Goal: Transaction & Acquisition: Purchase product/service

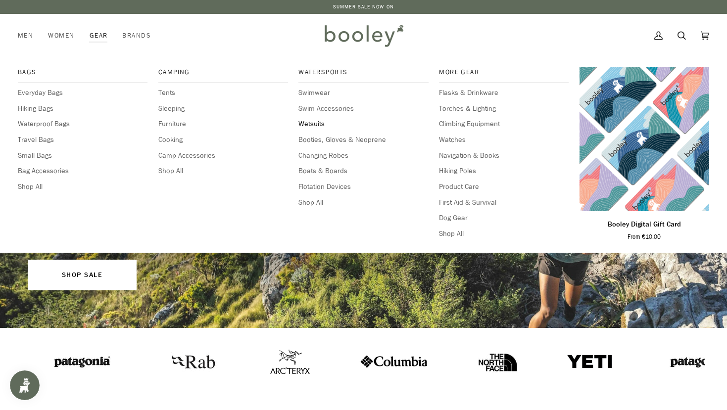
click at [317, 122] on span "Wetsuits" at bounding box center [364, 124] width 130 height 11
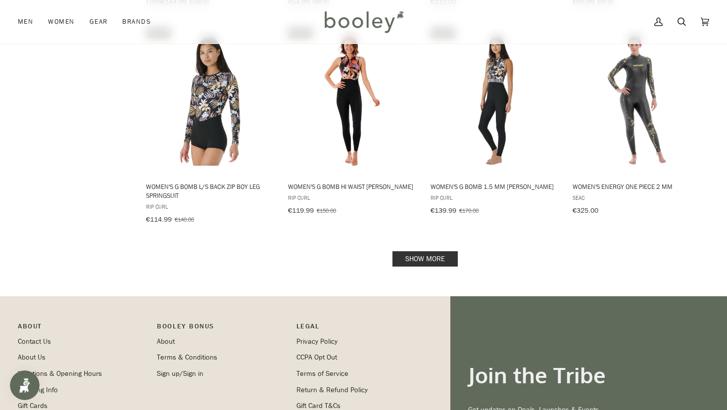
scroll to position [1026, 0]
click at [419, 251] on link "Show more" at bounding box center [425, 258] width 65 height 15
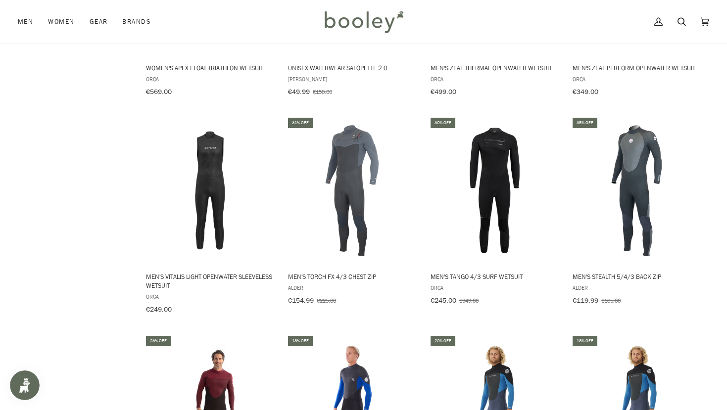
scroll to position [1804, 0]
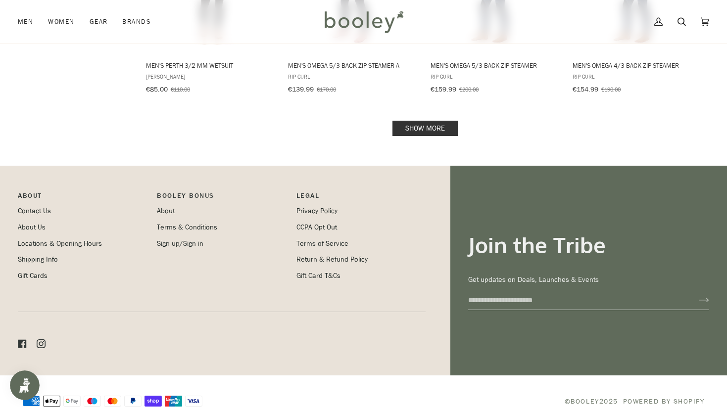
click at [422, 121] on link "Show more" at bounding box center [425, 128] width 65 height 15
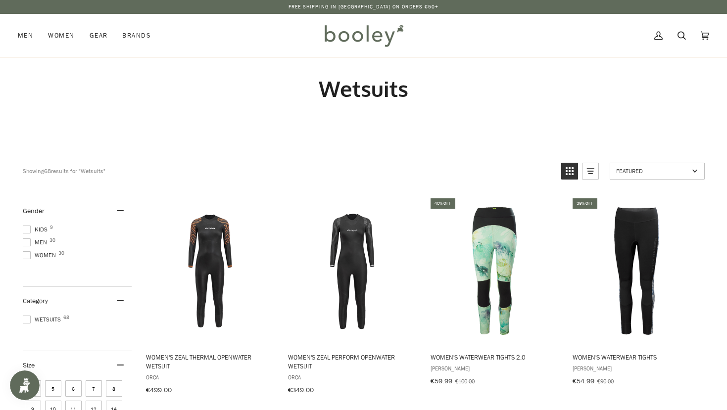
click at [26, 256] on span at bounding box center [27, 256] width 8 height 8
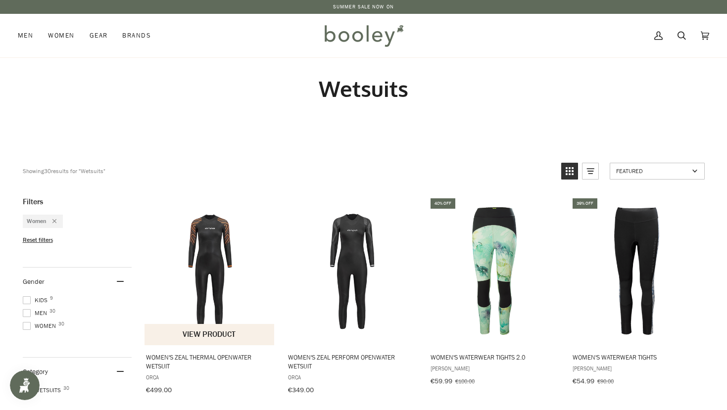
click at [213, 248] on img "Women's Zeal Thermal Openwater Wetsuit" at bounding box center [210, 271] width 131 height 131
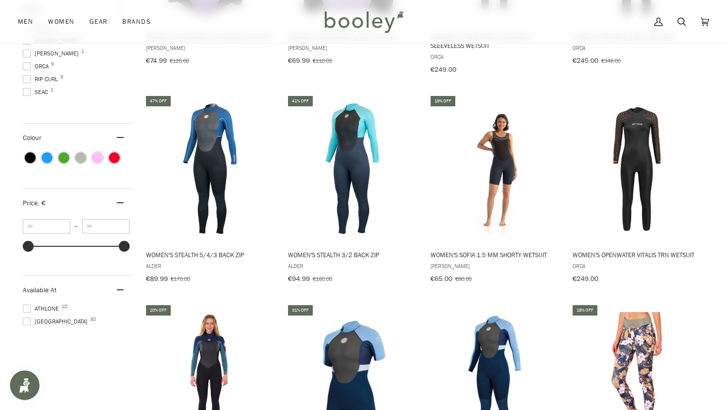
scroll to position [530, 0]
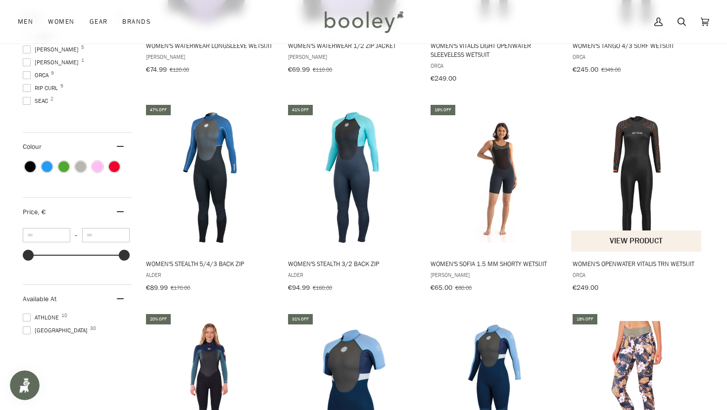
click at [636, 188] on img "Women's Openwater Vitalis TRN Wetsuit" at bounding box center [636, 177] width 131 height 131
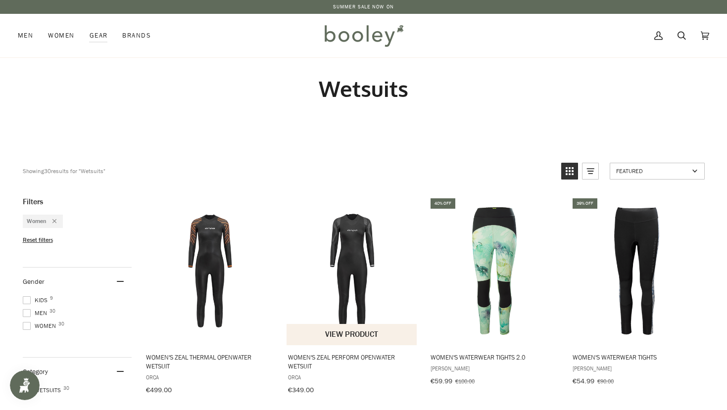
scroll to position [0, 0]
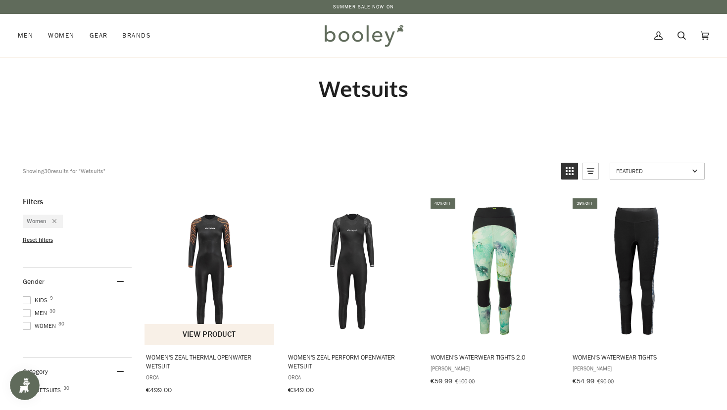
click at [205, 273] on img "Women's Zeal Thermal Openwater Wetsuit" at bounding box center [210, 271] width 131 height 131
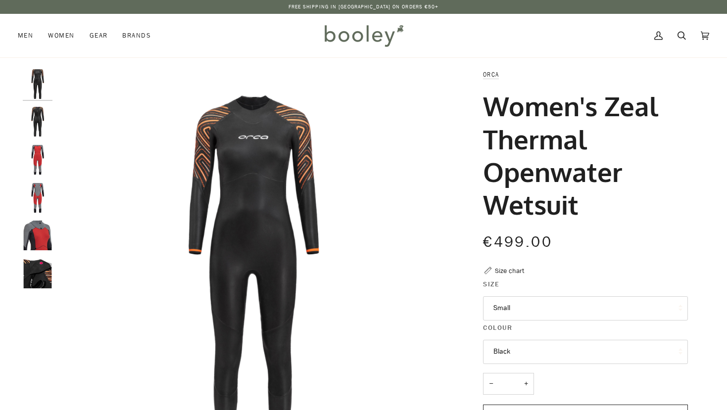
click at [512, 301] on button "Small" at bounding box center [585, 309] width 205 height 24
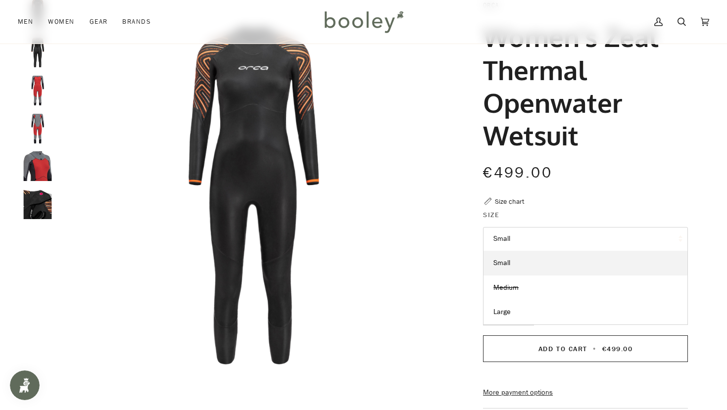
scroll to position [73, 0]
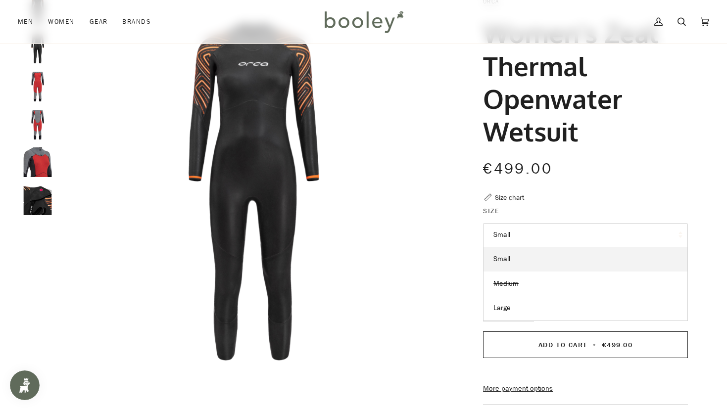
click at [501, 196] on div "Size chart" at bounding box center [509, 198] width 29 height 10
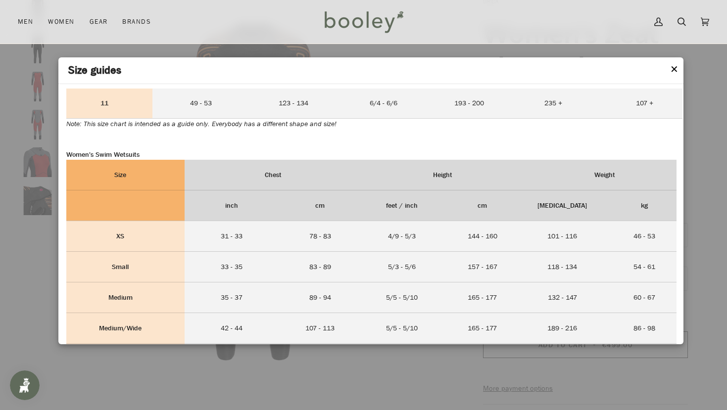
scroll to position [457, 0]
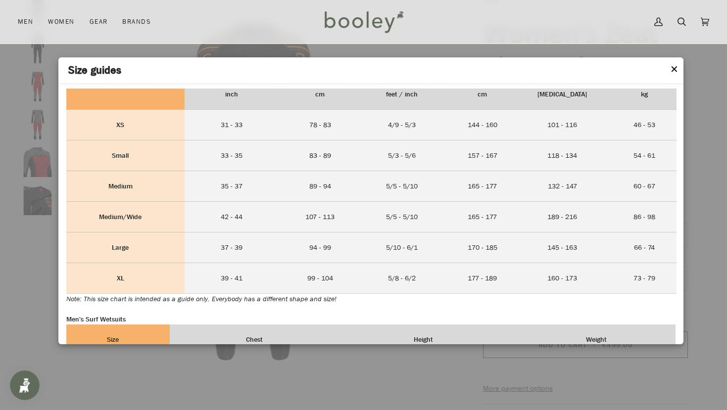
click at [421, 363] on div at bounding box center [363, 205] width 727 height 410
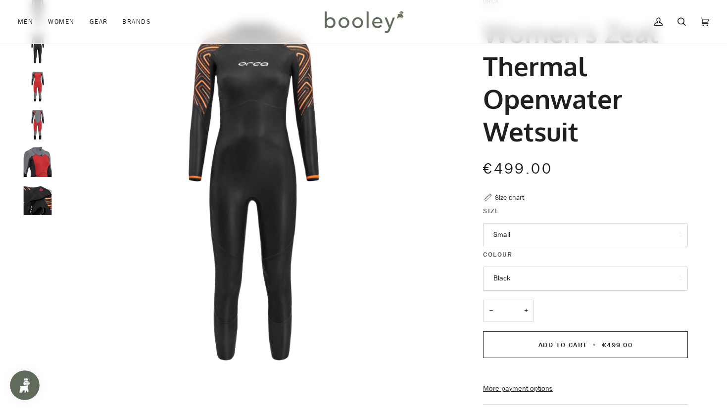
click at [567, 227] on button "Small" at bounding box center [585, 235] width 205 height 24
click at [429, 309] on img "Orca Women's Zeal Thermal Openwater Wetsuit Black - Booley Galway" at bounding box center [253, 192] width 392 height 392
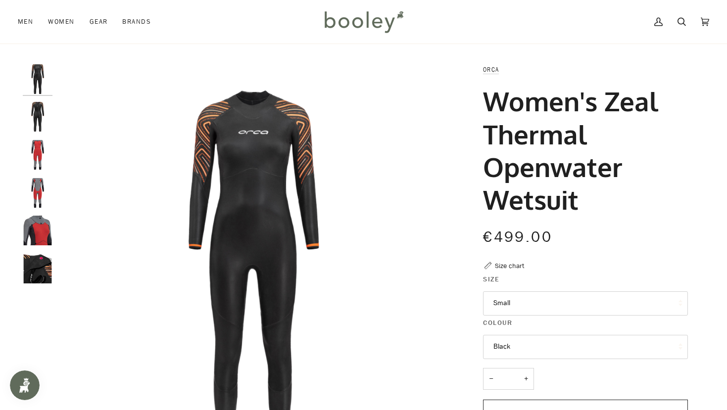
scroll to position [1, 0]
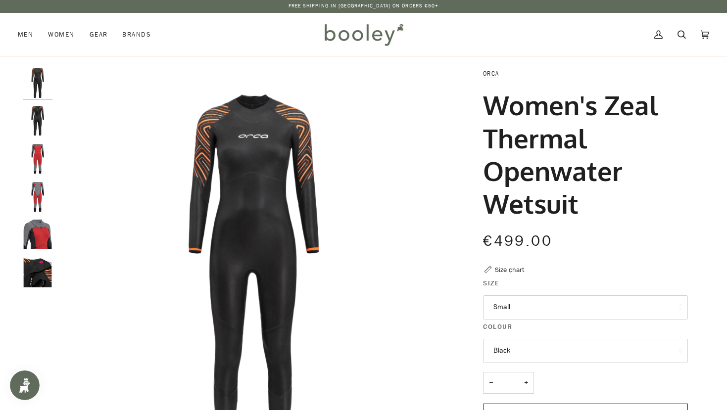
click at [41, 279] on img "Orca Women's Zeal Thermal Openwater Wetsuit Black - Booley Galway" at bounding box center [38, 273] width 30 height 30
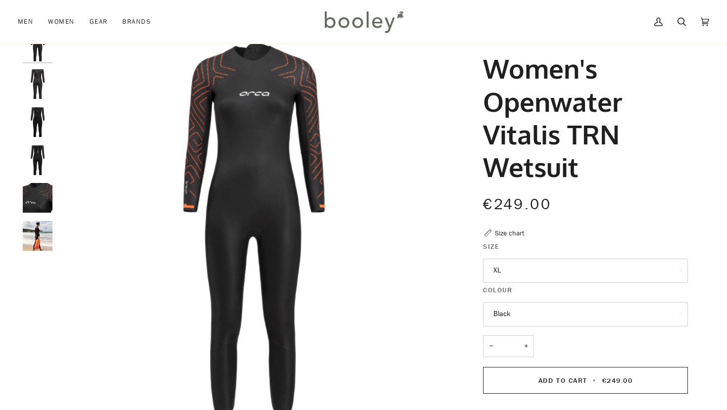
scroll to position [39, 0]
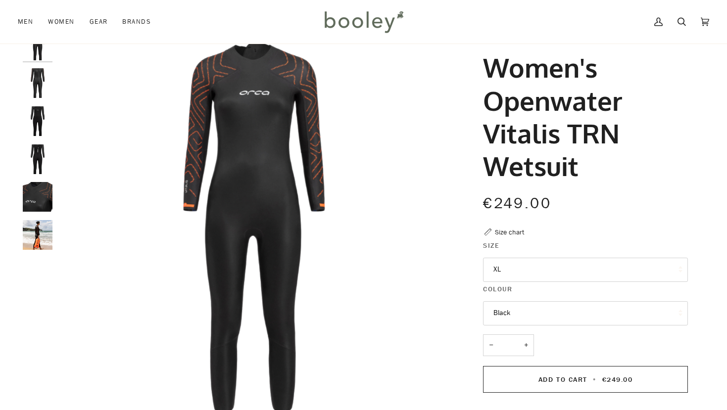
click at [624, 277] on button "XL" at bounding box center [585, 270] width 205 height 24
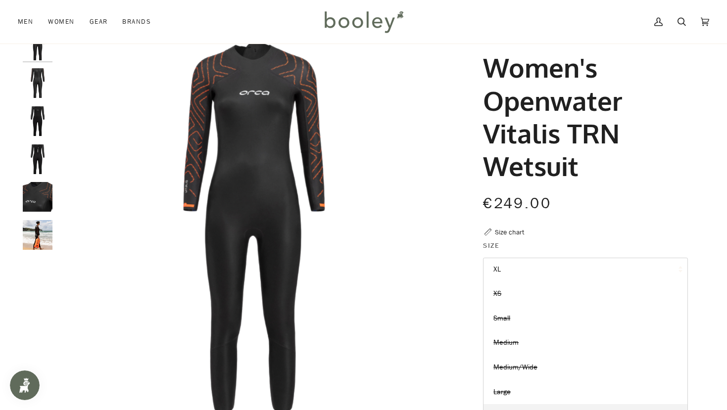
scroll to position [0, 0]
click at [624, 203] on div "€249.00 Sale • Save" at bounding box center [585, 203] width 205 height 22
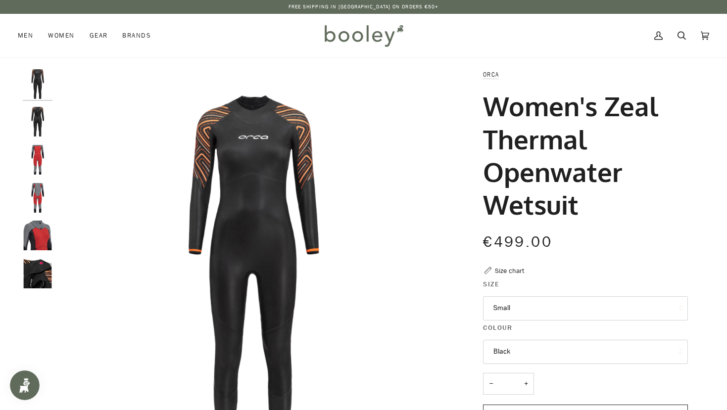
click at [499, 356] on button "Black" at bounding box center [585, 352] width 205 height 24
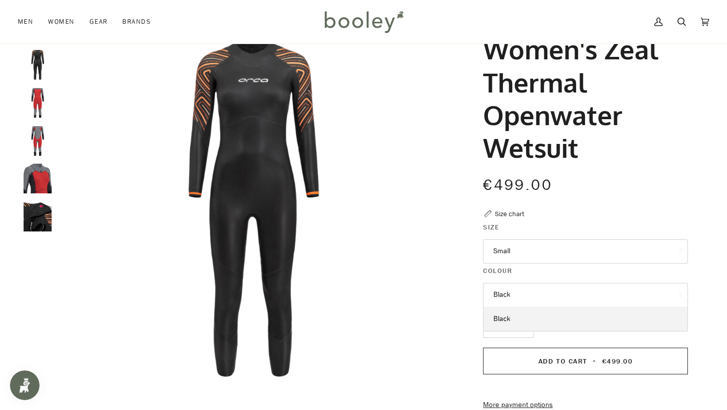
scroll to position [57, 0]
click at [497, 250] on button "Small" at bounding box center [585, 251] width 205 height 24
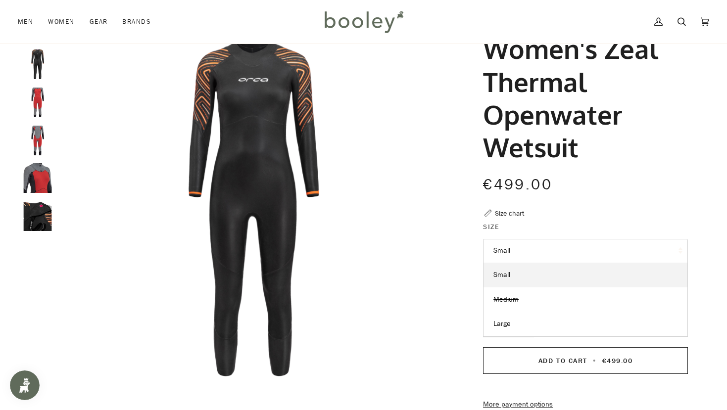
click at [465, 300] on div "Orca Women's Zeal Thermal Openwater Wetsuit €499.00 Sale • Save Size chart Size…" at bounding box center [576, 308] width 223 height 593
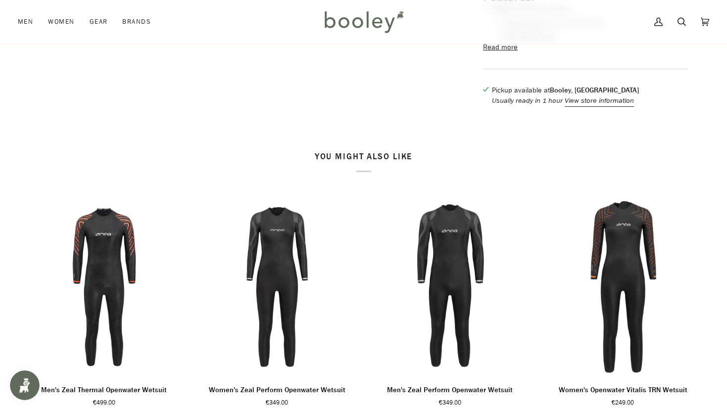
scroll to position [633, 0]
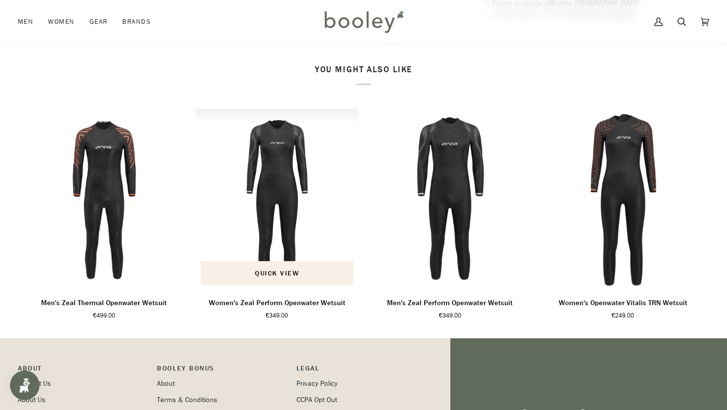
click at [266, 227] on img "Women's Zeal Perform Openwater Wetsuit" at bounding box center [277, 199] width 163 height 181
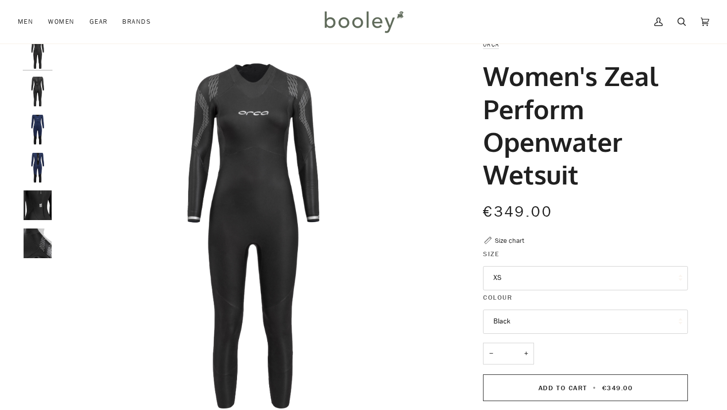
scroll to position [30, 0]
click at [509, 276] on button "XS" at bounding box center [585, 278] width 205 height 24
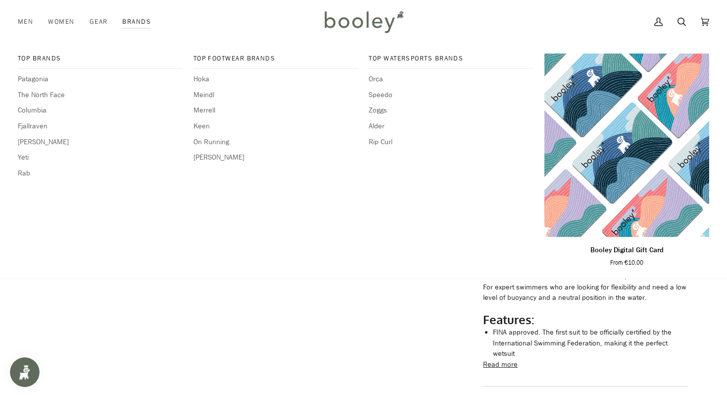
scroll to position [252, 0]
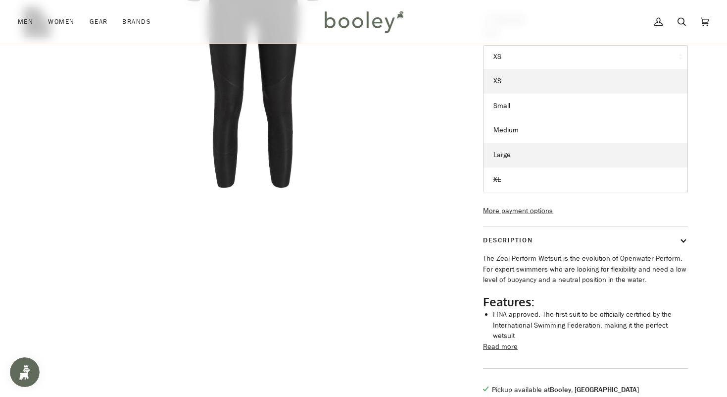
click at [509, 159] on link "Large" at bounding box center [586, 155] width 204 height 25
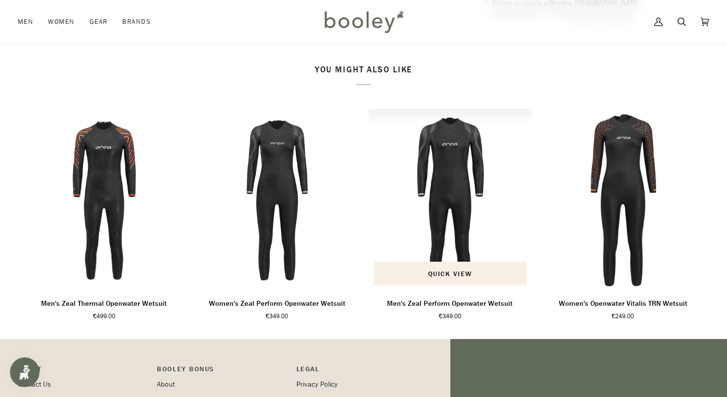
click at [453, 233] on img "Men's Zeal Perform Openwater Wetsuit" at bounding box center [450, 199] width 163 height 181
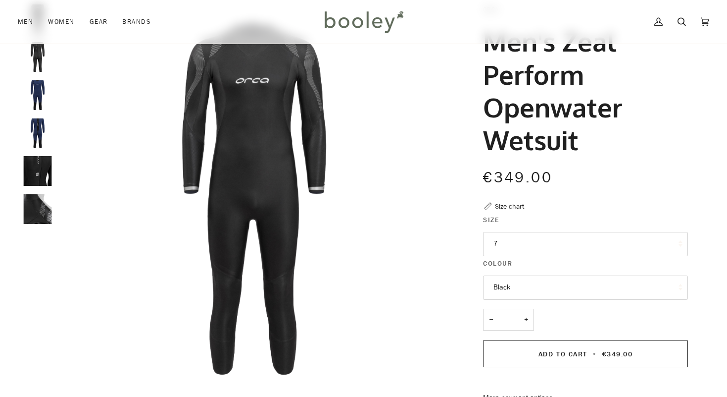
scroll to position [113, 0]
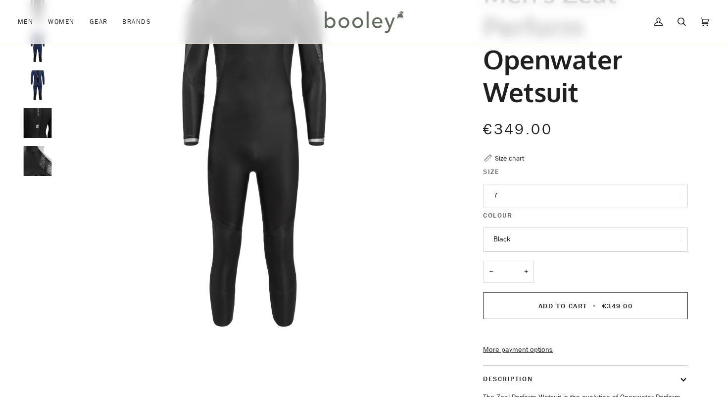
click at [508, 195] on button "7" at bounding box center [585, 196] width 205 height 24
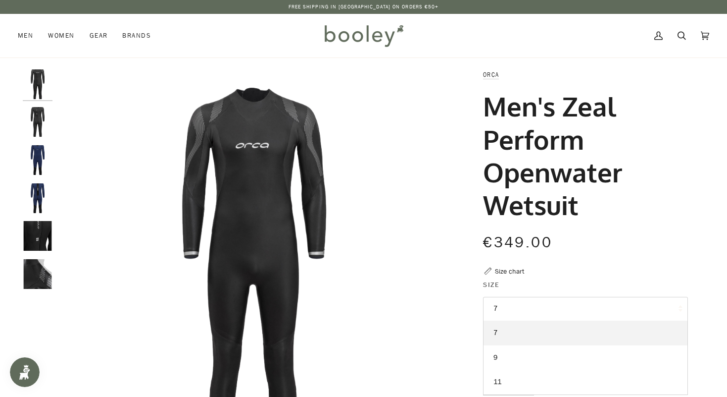
scroll to position [0, 0]
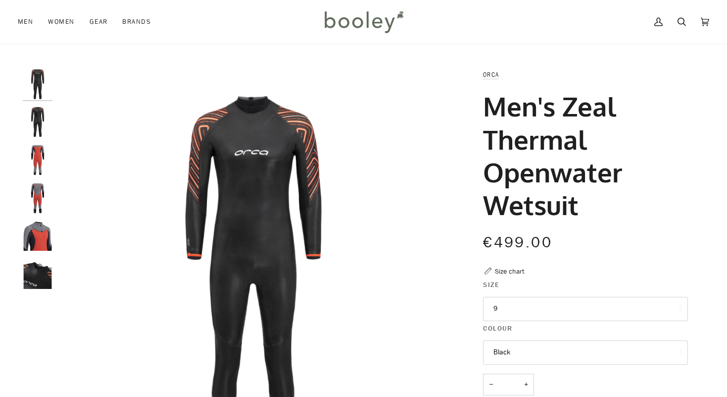
scroll to position [28, 0]
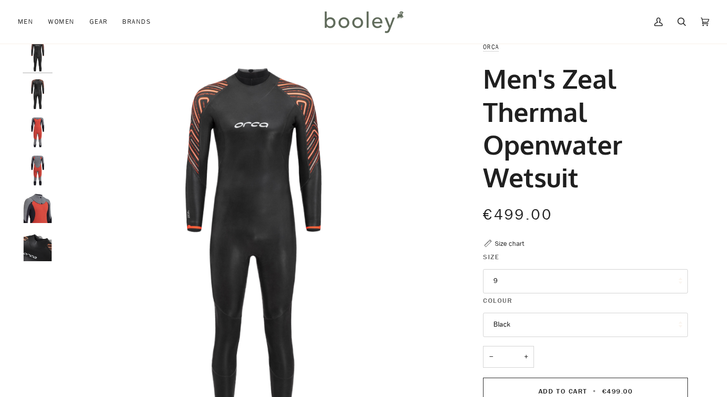
click at [511, 282] on button "9" at bounding box center [585, 281] width 205 height 24
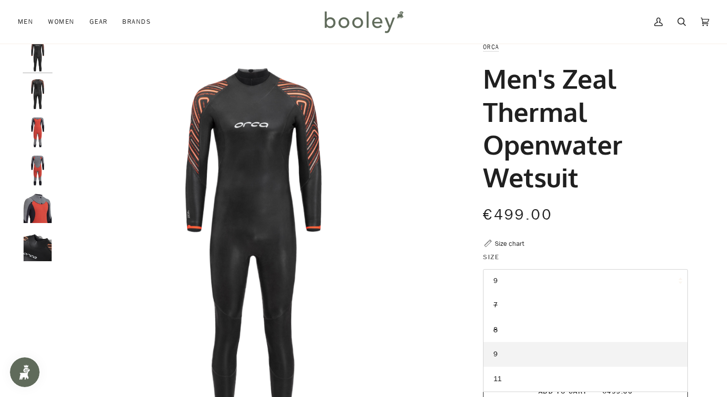
scroll to position [0, 0]
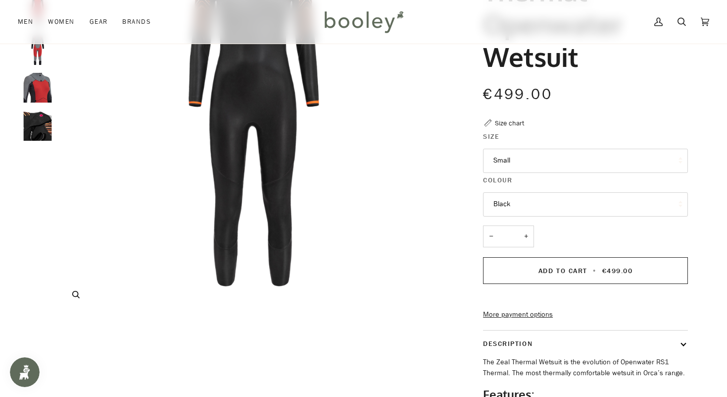
scroll to position [198, 0]
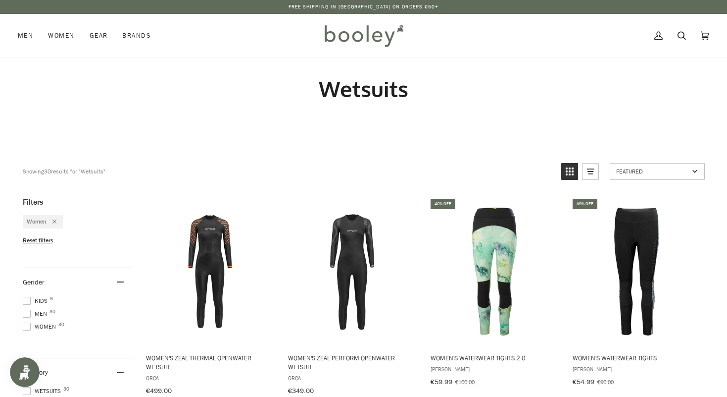
click at [43, 239] on span "Reset filters" at bounding box center [38, 240] width 30 height 8
click at [26, 244] on span at bounding box center [27, 243] width 8 height 8
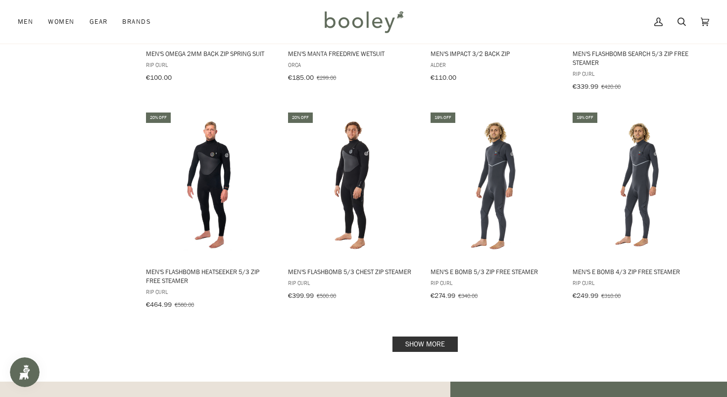
scroll to position [938, 0]
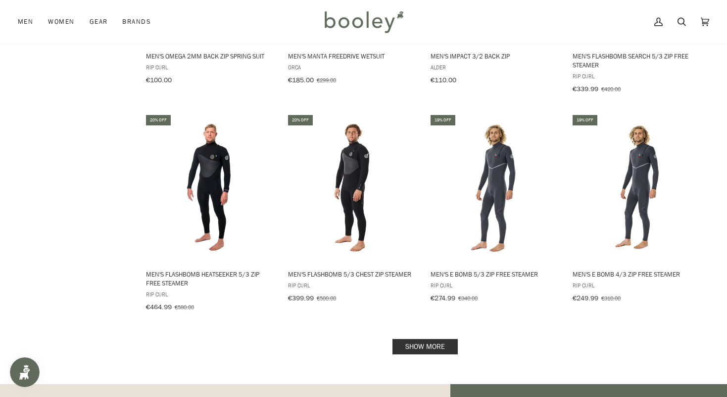
click at [430, 341] on link "Show more" at bounding box center [425, 346] width 65 height 15
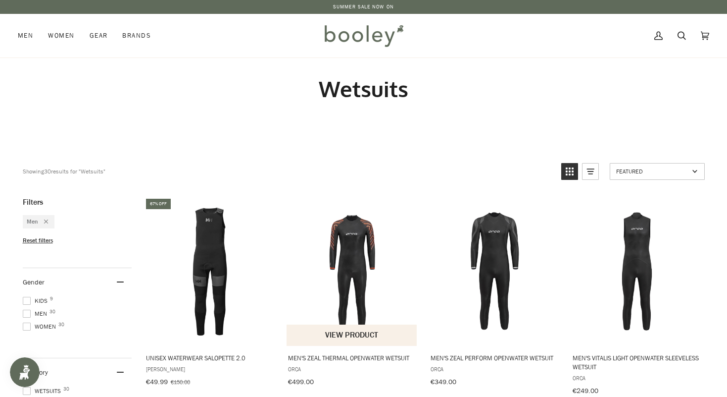
click at [360, 287] on img "Men's Zeal Thermal Openwater Wetsuit" at bounding box center [352, 271] width 131 height 131
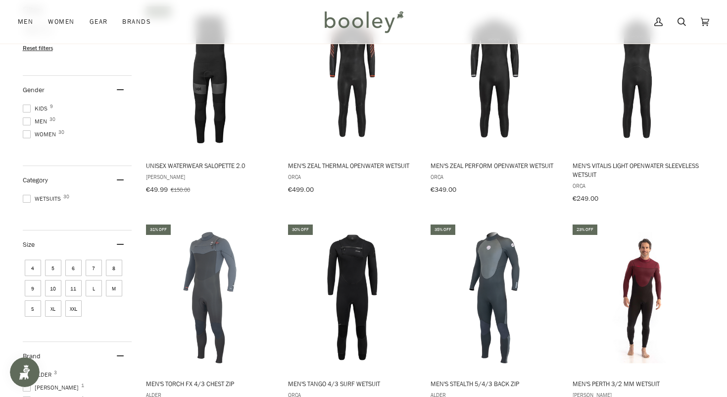
click at [52, 264] on span "5" at bounding box center [53, 267] width 16 height 16
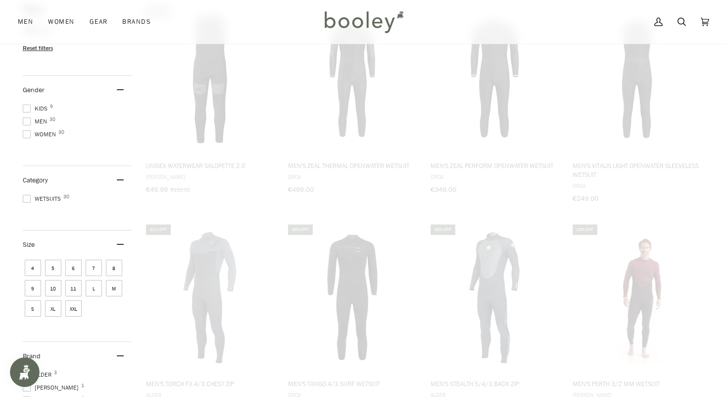
scroll to position [88, 0]
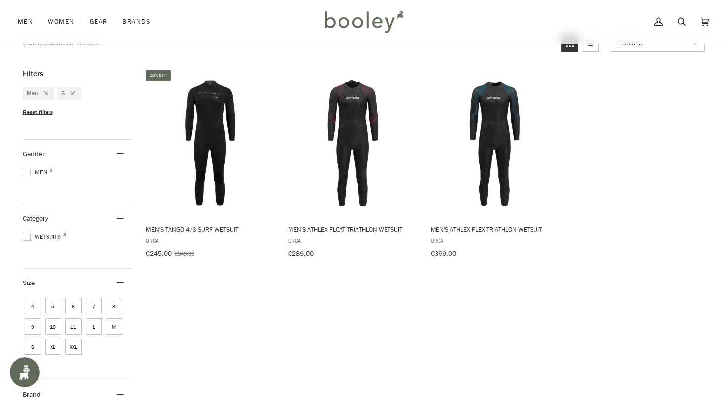
scroll to position [133, 0]
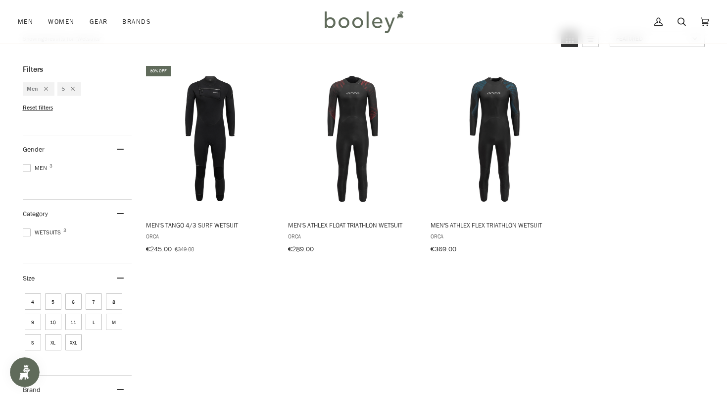
click at [66, 301] on span "6" at bounding box center [73, 301] width 16 height 16
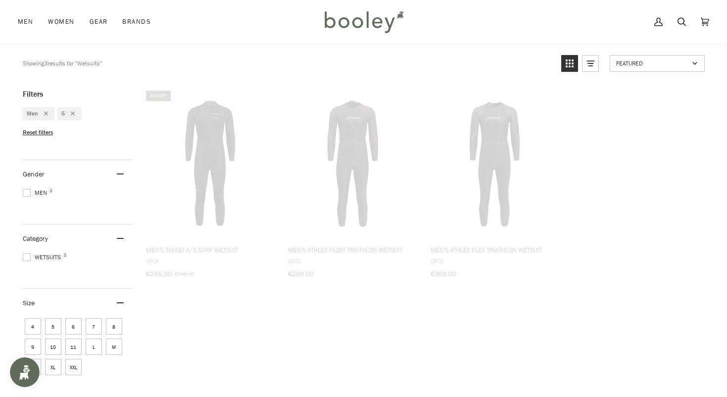
scroll to position [59, 0]
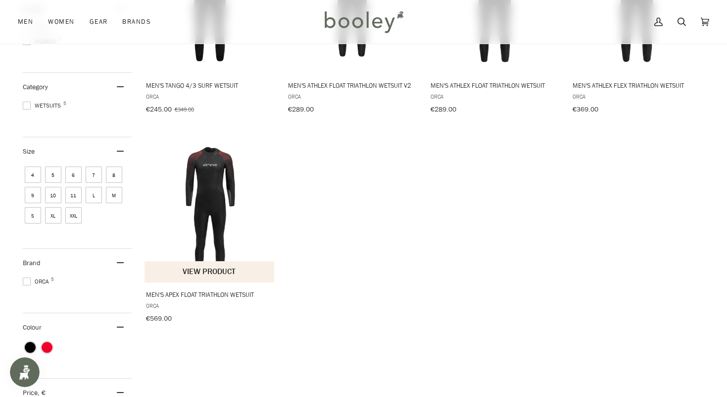
click at [219, 202] on img "Men's Apex Float Triathlon Wetsuit" at bounding box center [210, 208] width 131 height 131
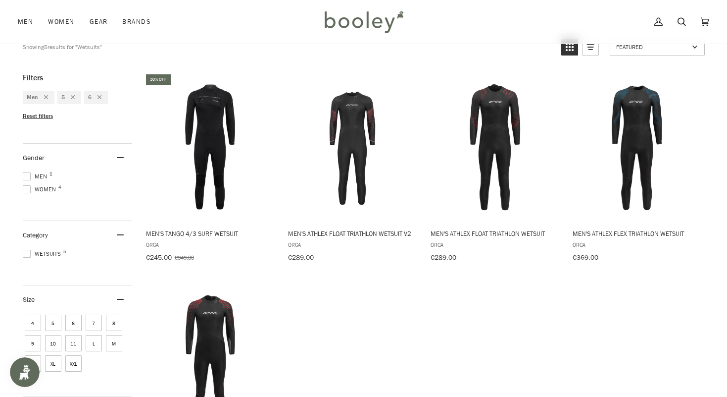
scroll to position [108, 0]
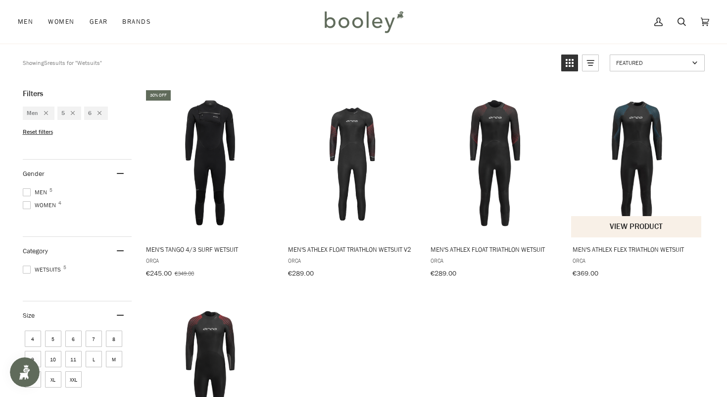
click at [642, 140] on img "Men's Athlex Flex Triathlon Wetsuit" at bounding box center [636, 163] width 131 height 131
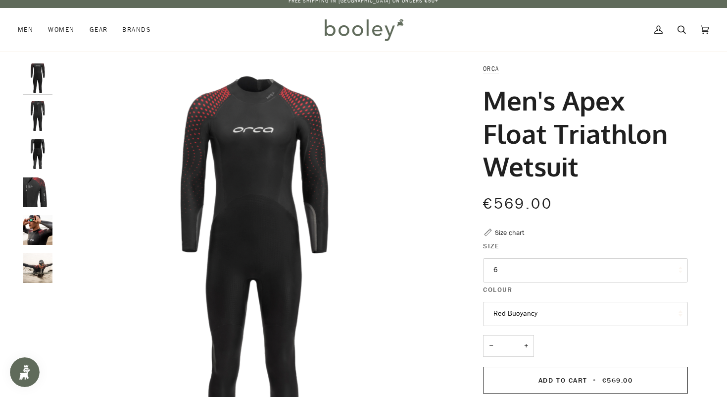
scroll to position [6, 0]
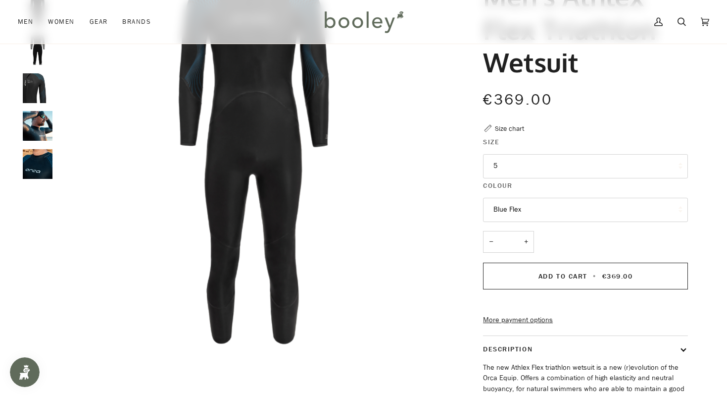
scroll to position [111, 0]
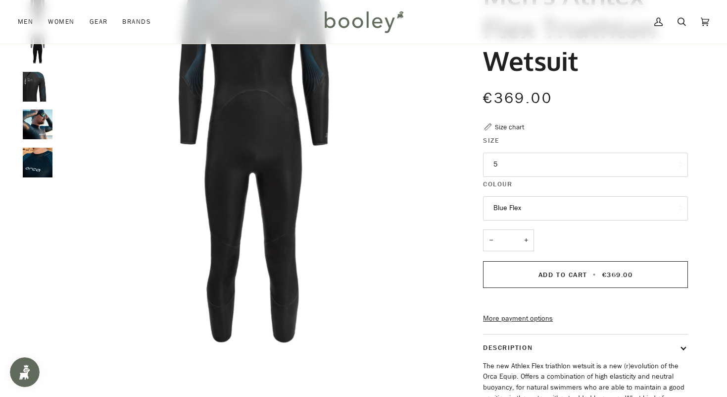
click at [516, 171] on button "5" at bounding box center [585, 164] width 205 height 24
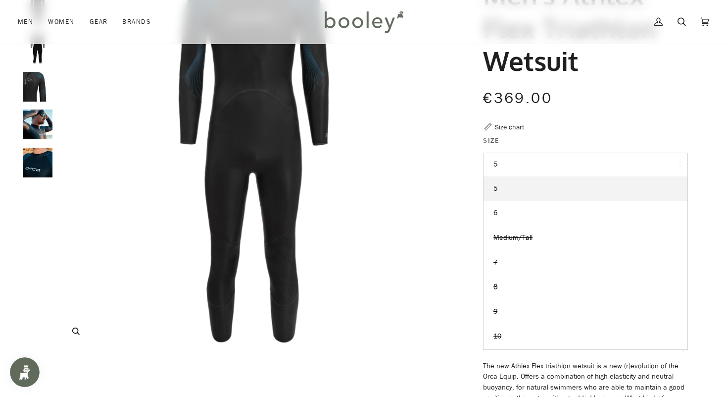
click at [407, 247] on img "Orca Men's Athlex Flex Triathlon Wetsuit Blue Flex - Booley Galway" at bounding box center [253, 154] width 392 height 392
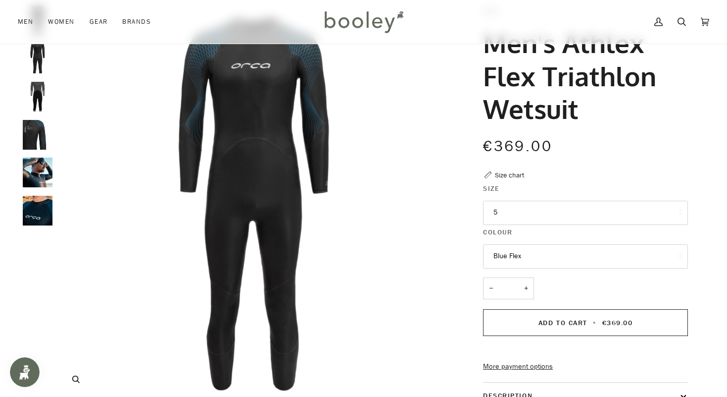
scroll to position [0, 0]
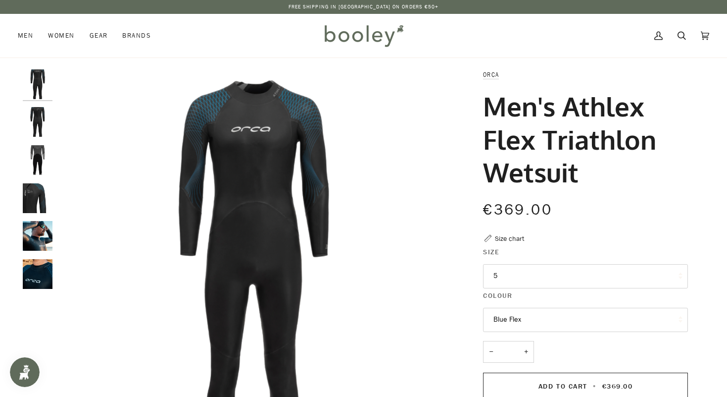
click at [41, 271] on img "Orca Men's Athlex Flex Triathlon Wetsuit Blue Flex - Booley Galway" at bounding box center [38, 274] width 30 height 30
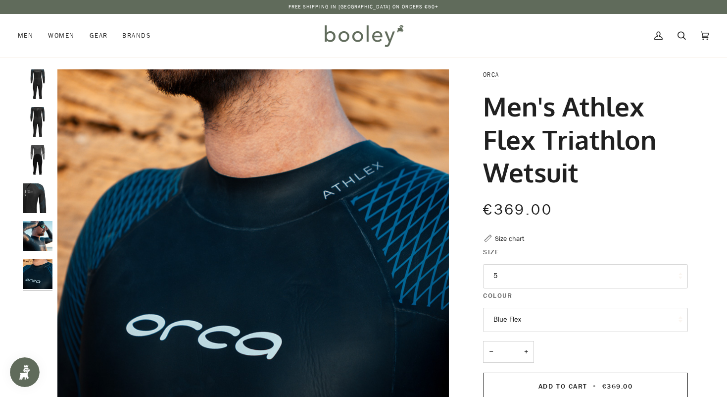
click at [35, 188] on img "Orca Men's Athlex Flex Triathlon Wetsuit Blue Flex - Booley Galway" at bounding box center [38, 198] width 30 height 30
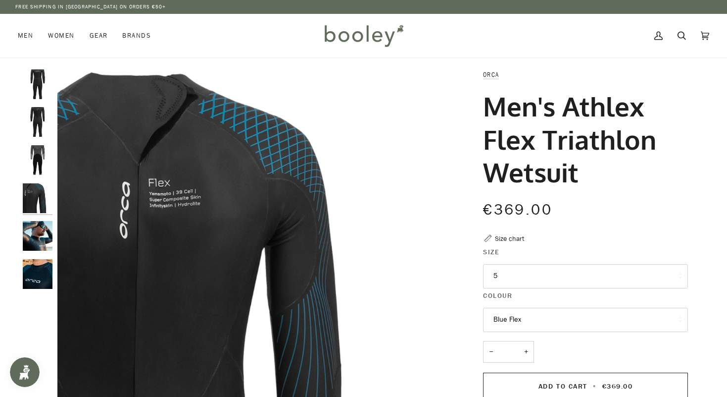
click at [35, 152] on img "Orca Men's Athlex Flex Triathlon Wetsuit Blue Flex - Booley Galway" at bounding box center [38, 160] width 30 height 30
